Goal: Find specific page/section: Find specific page/section

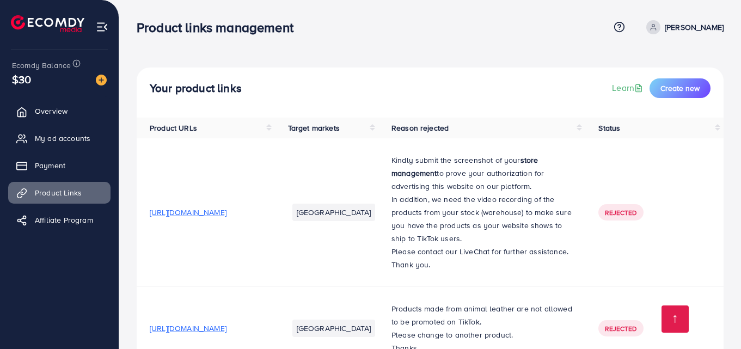
scroll to position [300, 0]
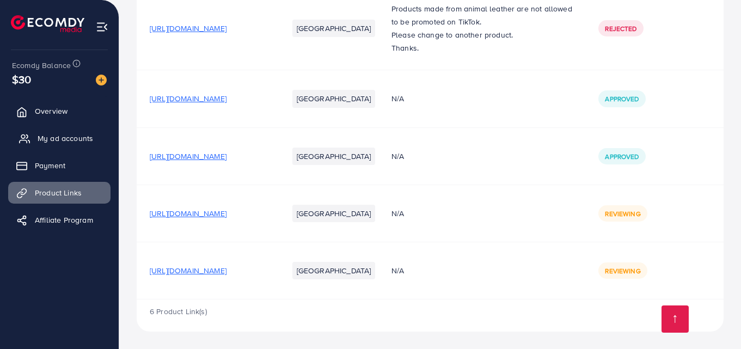
click at [70, 131] on link "My ad accounts" at bounding box center [59, 138] width 102 height 22
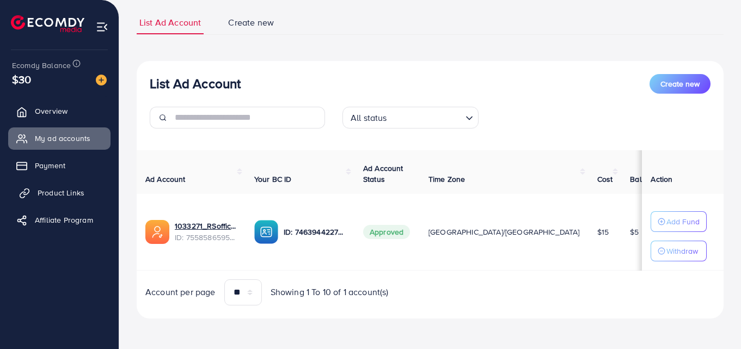
click at [51, 199] on link "Product Links" at bounding box center [59, 193] width 102 height 22
